Goal: Task Accomplishment & Management: Use online tool/utility

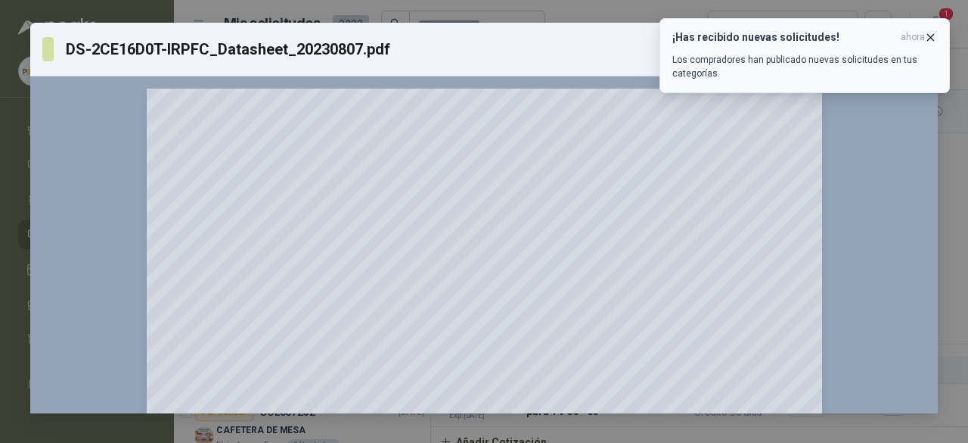
click at [927, 37] on icon "button" at bounding box center [931, 37] width 13 height 13
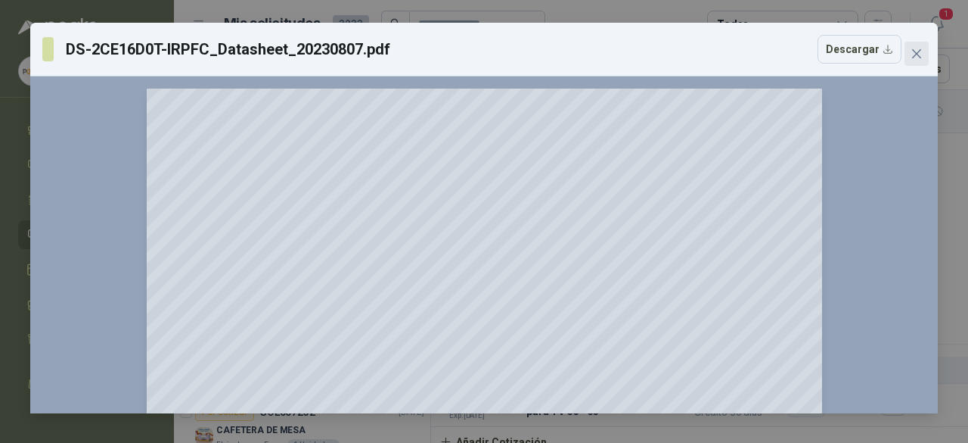
click at [912, 62] on button "Close" at bounding box center [917, 54] width 24 height 24
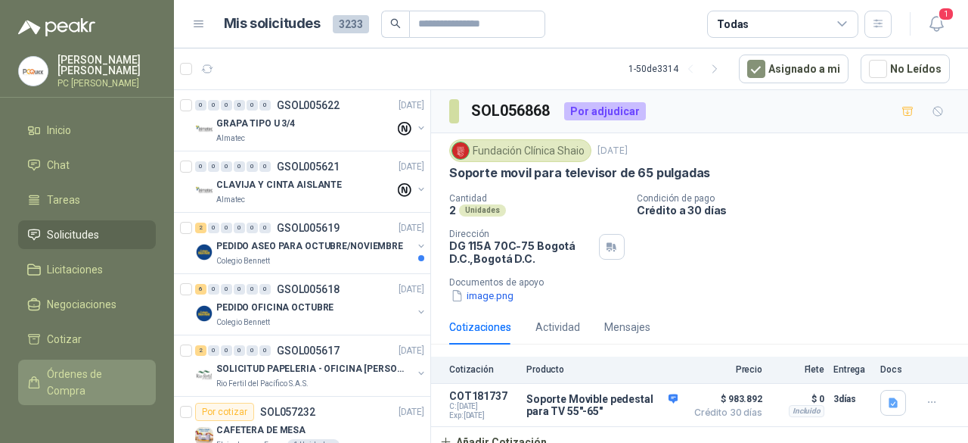
click at [55, 374] on span "Órdenes de Compra" at bounding box center [94, 381] width 95 height 33
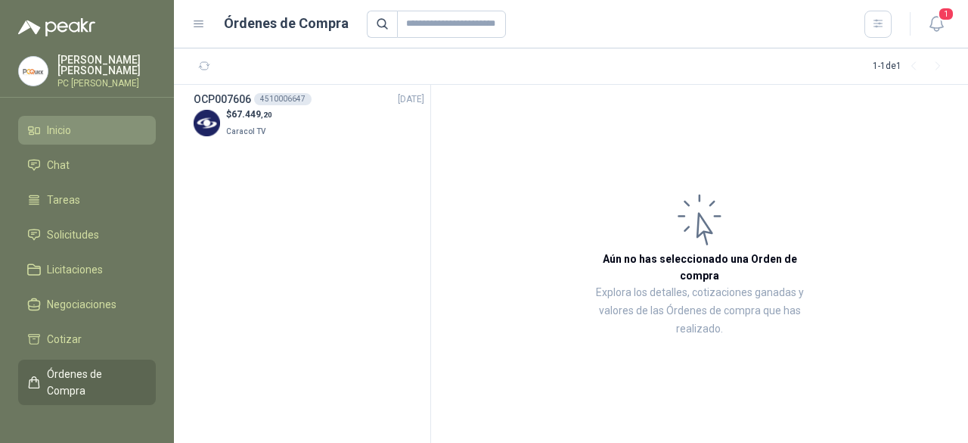
click at [64, 136] on link "Inicio" at bounding box center [87, 130] width 138 height 29
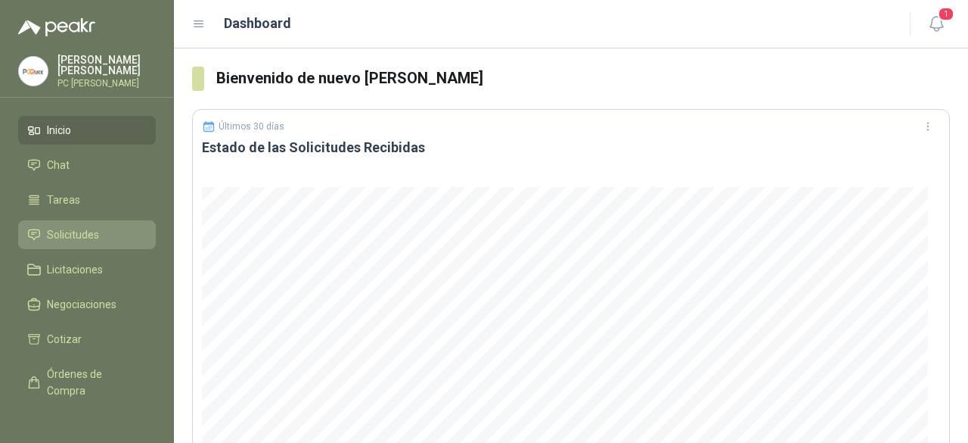
click at [65, 228] on span "Solicitudes" at bounding box center [73, 234] width 52 height 17
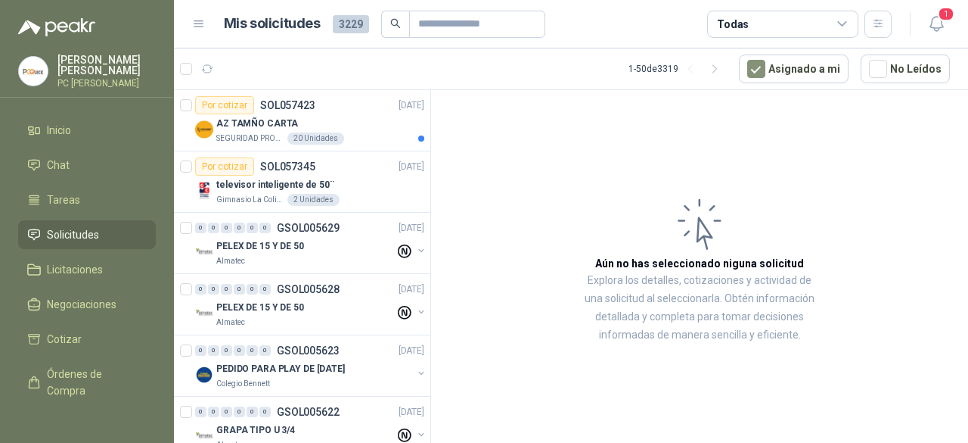
click at [771, 29] on div "Todas" at bounding box center [782, 24] width 151 height 27
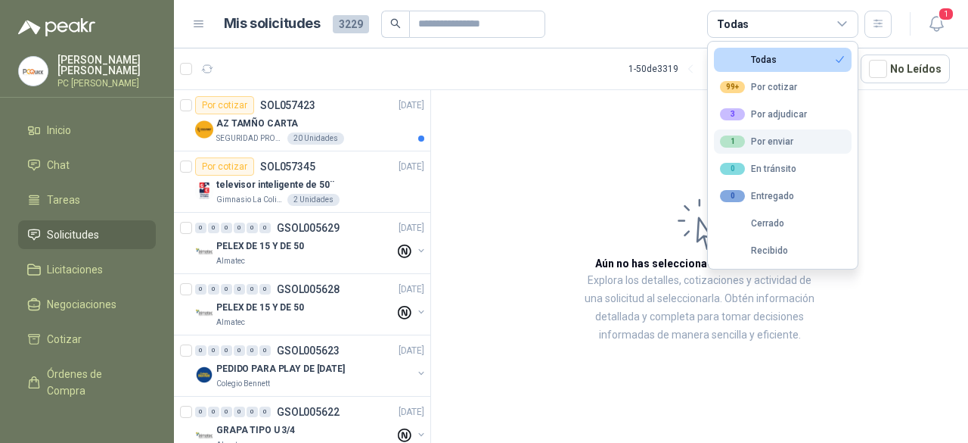
click at [773, 134] on button "1 Por enviar" at bounding box center [783, 141] width 138 height 24
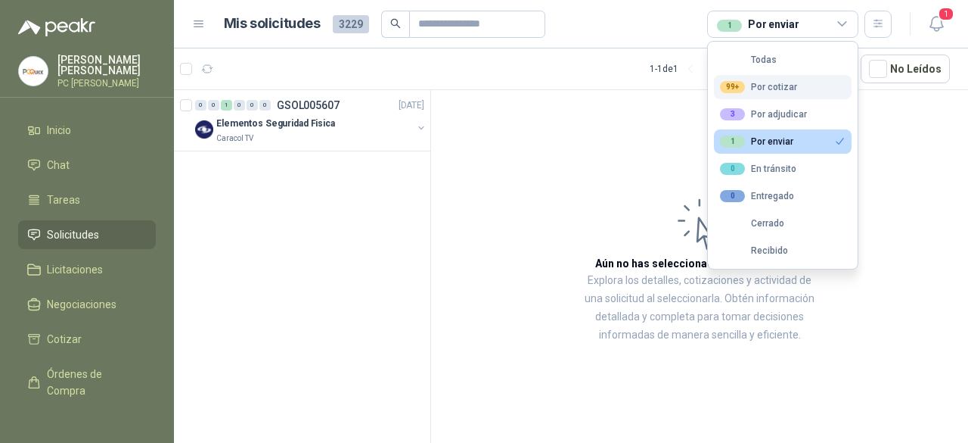
click at [768, 78] on button "99+ Por cotizar" at bounding box center [783, 87] width 138 height 24
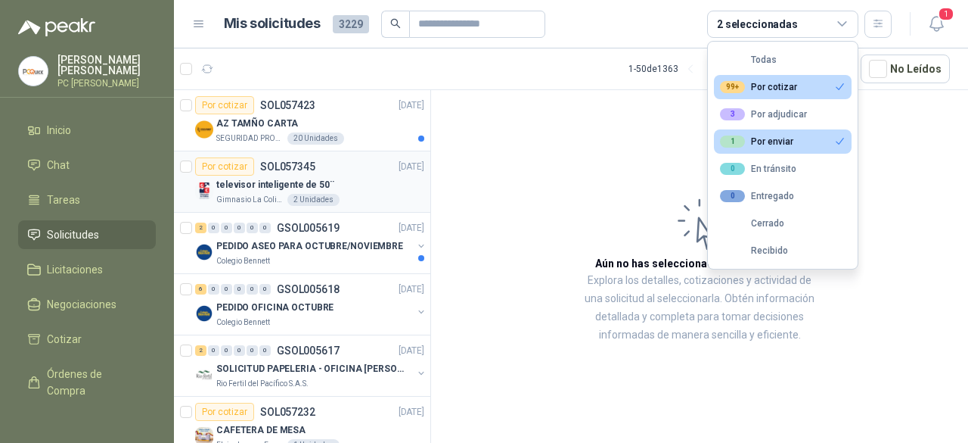
click at [289, 161] on p "SOL057345" at bounding box center [287, 166] width 55 height 11
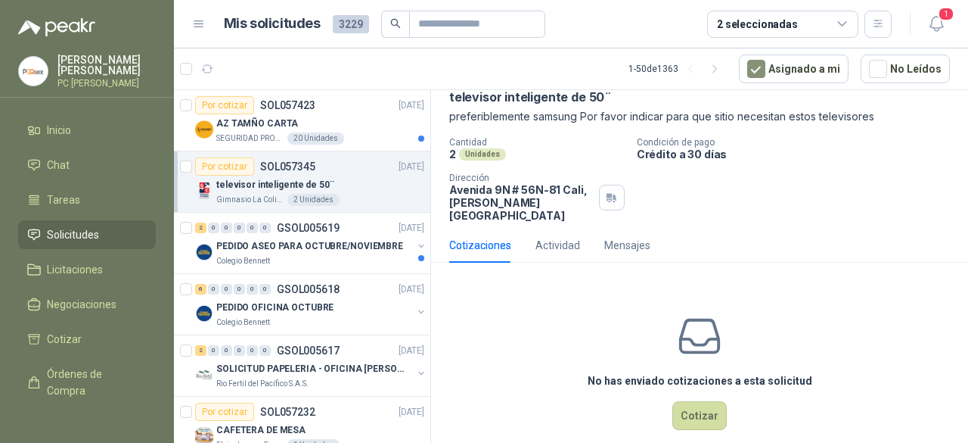
scroll to position [82, 0]
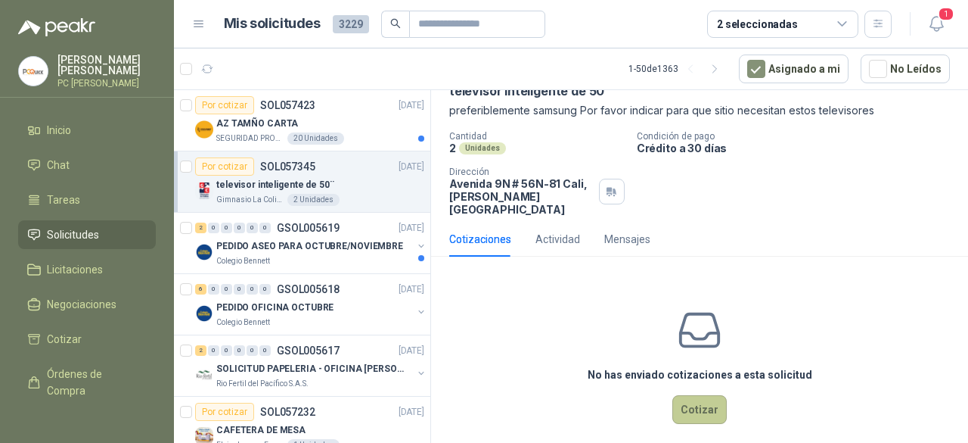
click at [685, 396] on button "Cotizar" at bounding box center [700, 409] width 54 height 29
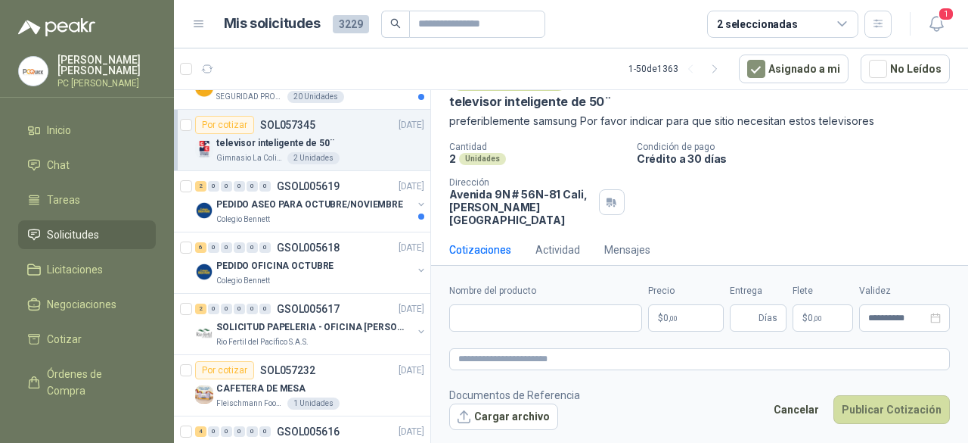
scroll to position [0, 0]
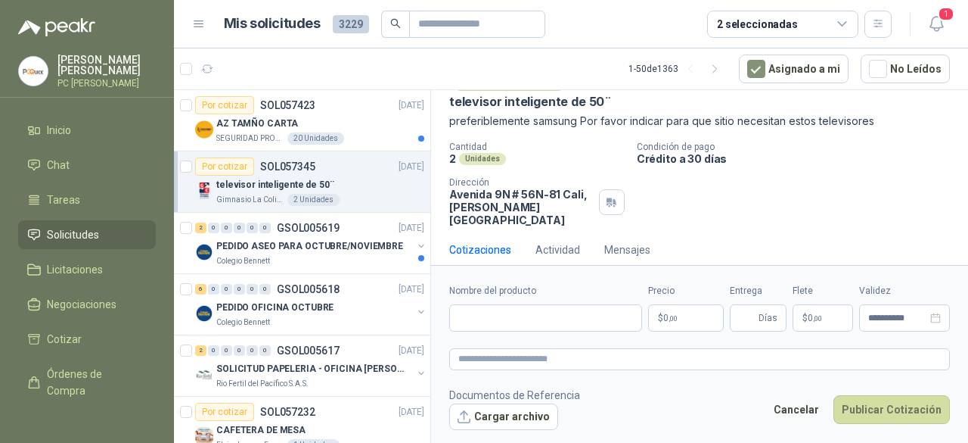
click at [781, 31] on div "2 seleccionadas" at bounding box center [757, 24] width 81 height 17
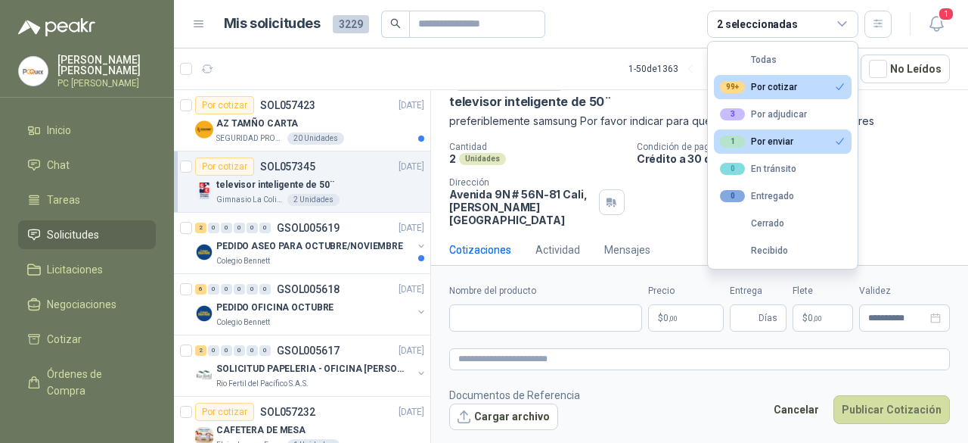
click at [256, 63] on article "1 - 50 de 1363 Asignado a mi No Leídos" at bounding box center [571, 68] width 794 height 41
